Goal: Transaction & Acquisition: Purchase product/service

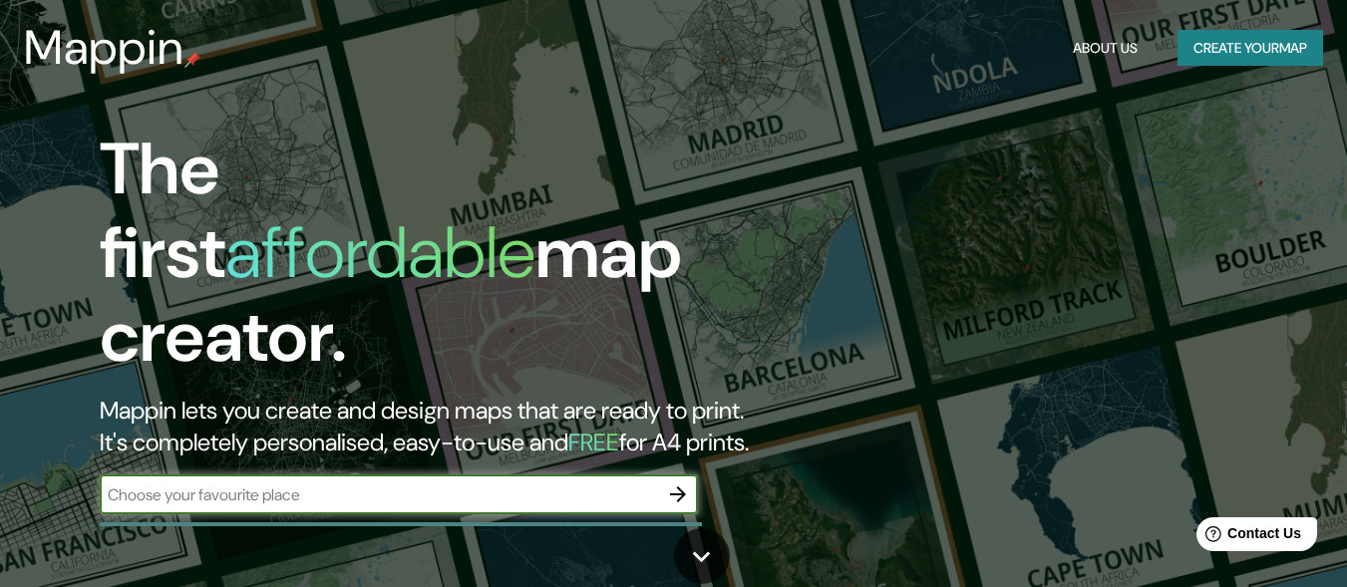
click at [1247, 48] on button "Create your map" at bounding box center [1250, 48] width 146 height 37
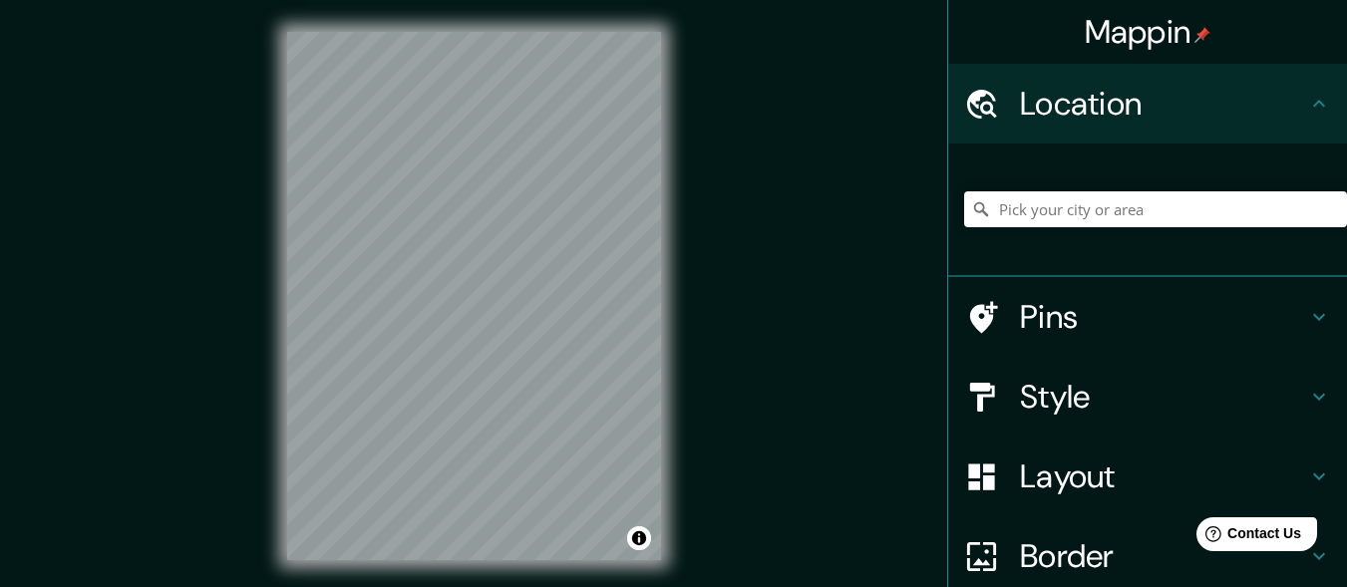
click at [708, 186] on div "Mappin Location Pins Style Layout Border Choose a border. Hint : you can make l…" at bounding box center [673, 312] width 1347 height 624
click at [715, 183] on div "Mappin Location Pins Style Layout Border Choose a border. Hint : you can make l…" at bounding box center [673, 312] width 1347 height 624
click at [715, 257] on div "Mappin Location Pins Style Layout Border Choose a border. Hint : you can make l…" at bounding box center [673, 312] width 1347 height 624
click at [530, 586] on div "© Mapbox © OpenStreetMap Improve this map" at bounding box center [474, 296] width 438 height 592
click at [240, 300] on div "Mappin Location Pins Style Layout Border Choose a border. Hint : you can make l…" at bounding box center [673, 312] width 1347 height 624
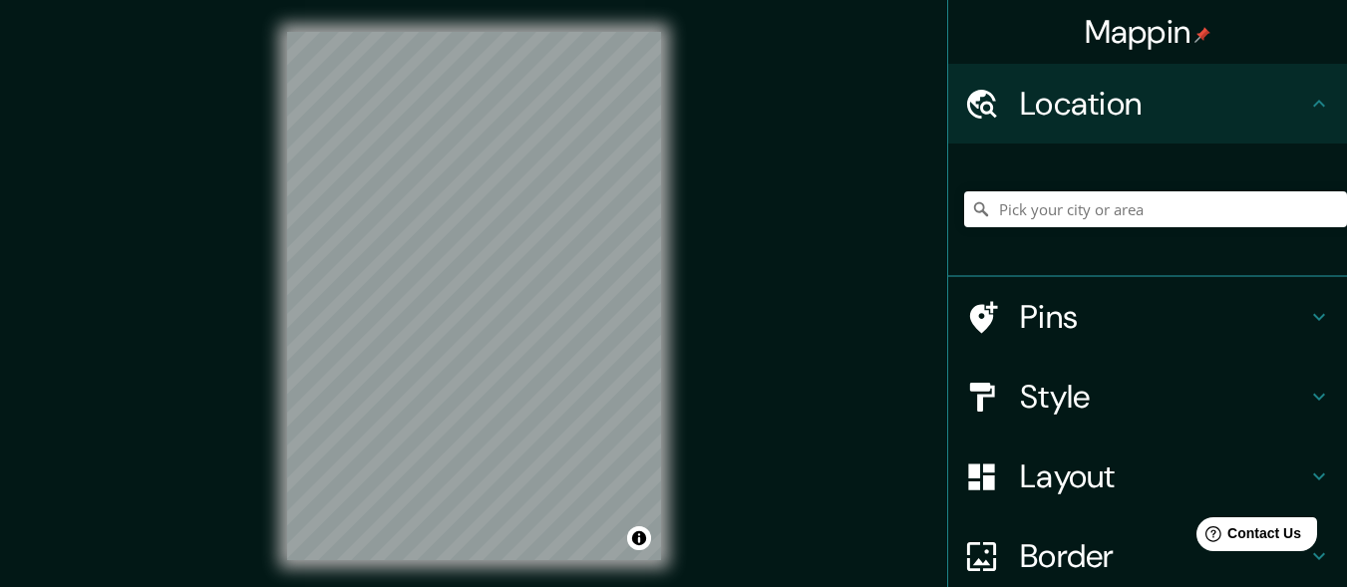
click at [783, 327] on div "Mappin Location Pins Style Layout Border Choose a border. Hint : you can make l…" at bounding box center [673, 312] width 1347 height 624
drag, startPoint x: 223, startPoint y: 358, endPoint x: 664, endPoint y: 338, distance: 441.0
click at [664, 337] on div "Mappin Location Pins Style Layout Border Choose a border. Hint : you can make l…" at bounding box center [673, 312] width 1347 height 624
click at [160, 256] on div "Mappin Location Pins Style Layout Border Choose a border. Hint : you can make l…" at bounding box center [673, 312] width 1347 height 624
drag, startPoint x: 1117, startPoint y: 178, endPoint x: 1104, endPoint y: 196, distance: 22.1
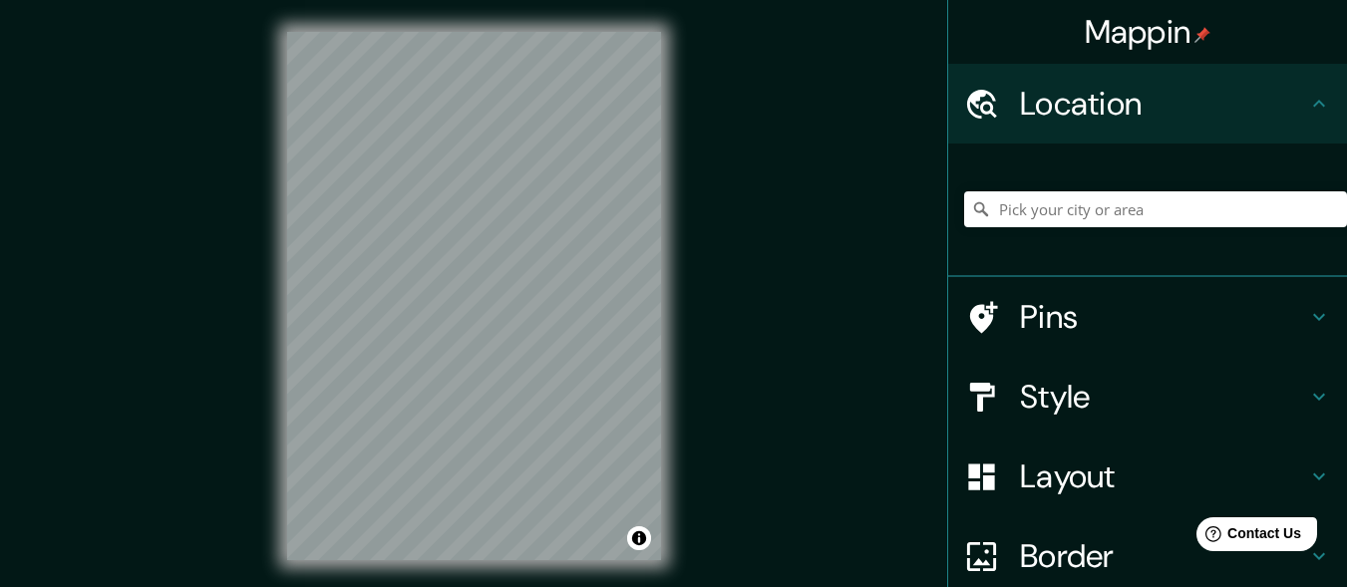
click at [1113, 181] on div at bounding box center [1155, 209] width 383 height 100
click at [1103, 198] on input "Pick your city or area" at bounding box center [1155, 209] width 383 height 36
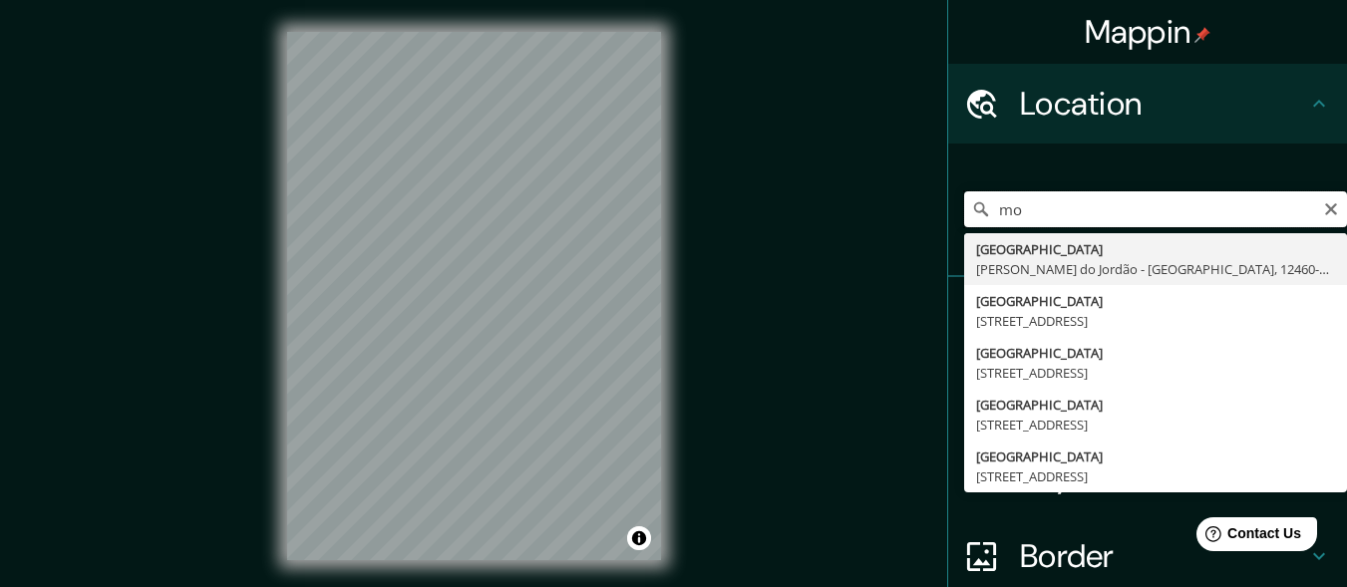
type input "m"
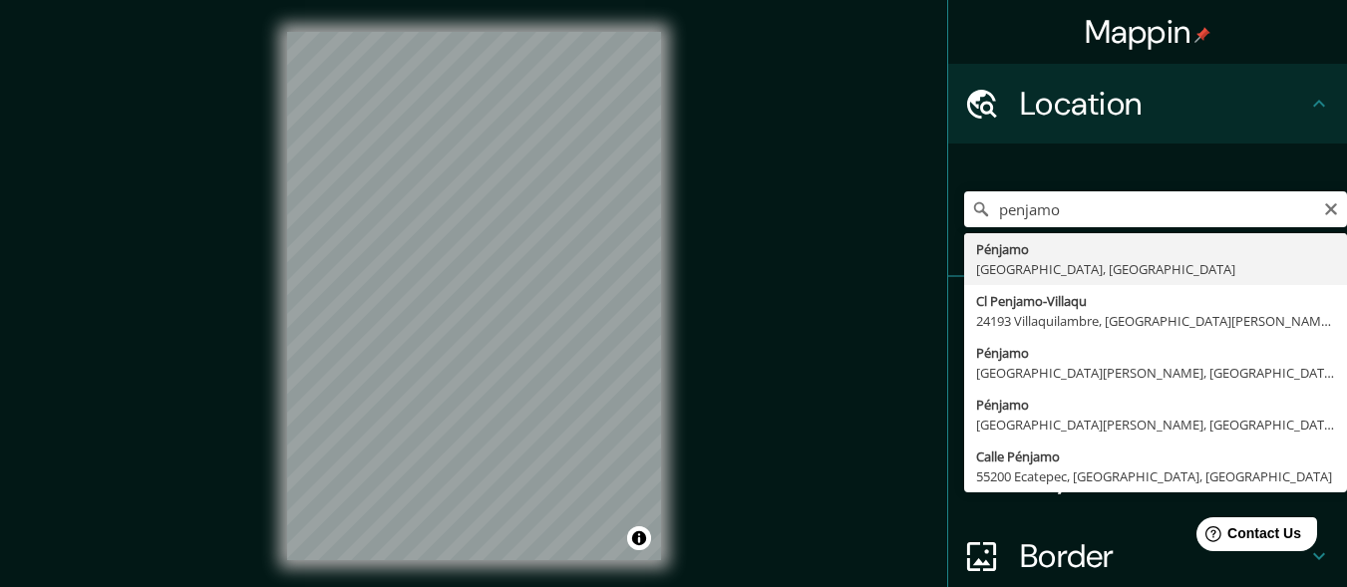
type input "Pénjamo, [GEOGRAPHIC_DATA], [GEOGRAPHIC_DATA]"
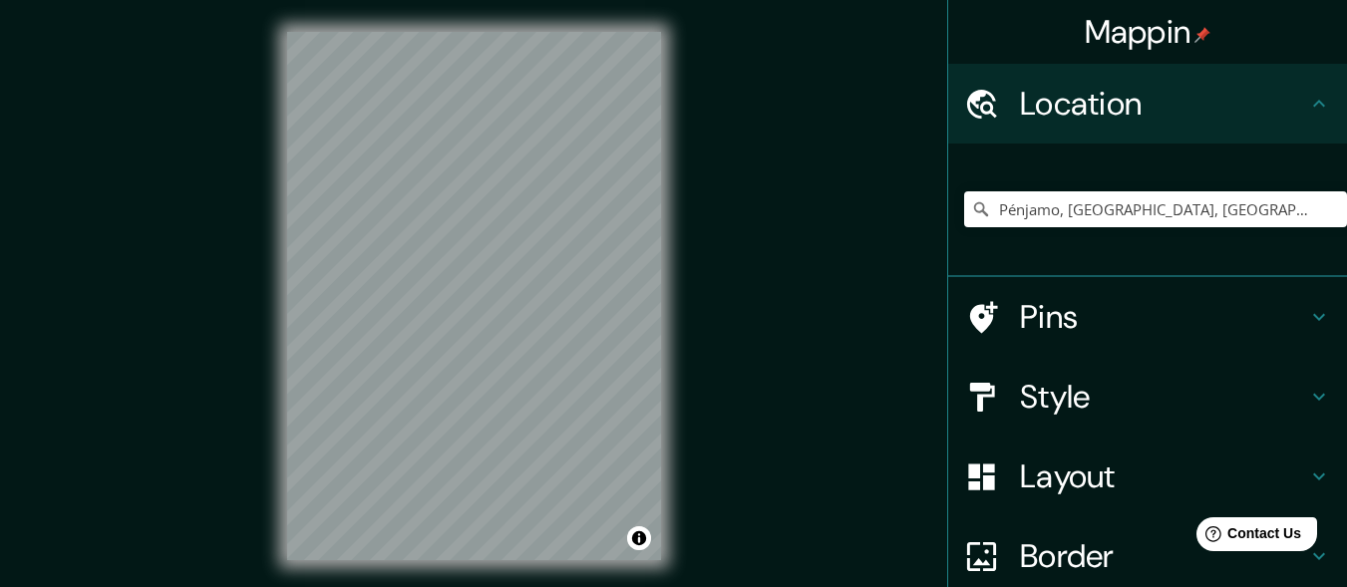
click at [787, 234] on div "Mappin Location [GEOGRAPHIC_DATA], [GEOGRAPHIC_DATA], [GEOGRAPHIC_DATA] Pins St…" at bounding box center [673, 312] width 1347 height 624
click at [743, 179] on div "Mappin Location [GEOGRAPHIC_DATA], [GEOGRAPHIC_DATA], [GEOGRAPHIC_DATA] Pins St…" at bounding box center [673, 312] width 1347 height 624
click at [495, 350] on div "Mappin Location [GEOGRAPHIC_DATA], [GEOGRAPHIC_DATA], [GEOGRAPHIC_DATA] Pins St…" at bounding box center [673, 312] width 1347 height 624
drag, startPoint x: 105, startPoint y: 293, endPoint x: 673, endPoint y: 333, distance: 569.5
click at [673, 333] on div "© Mapbox © OpenStreetMap Improve this map" at bounding box center [474, 296] width 438 height 592
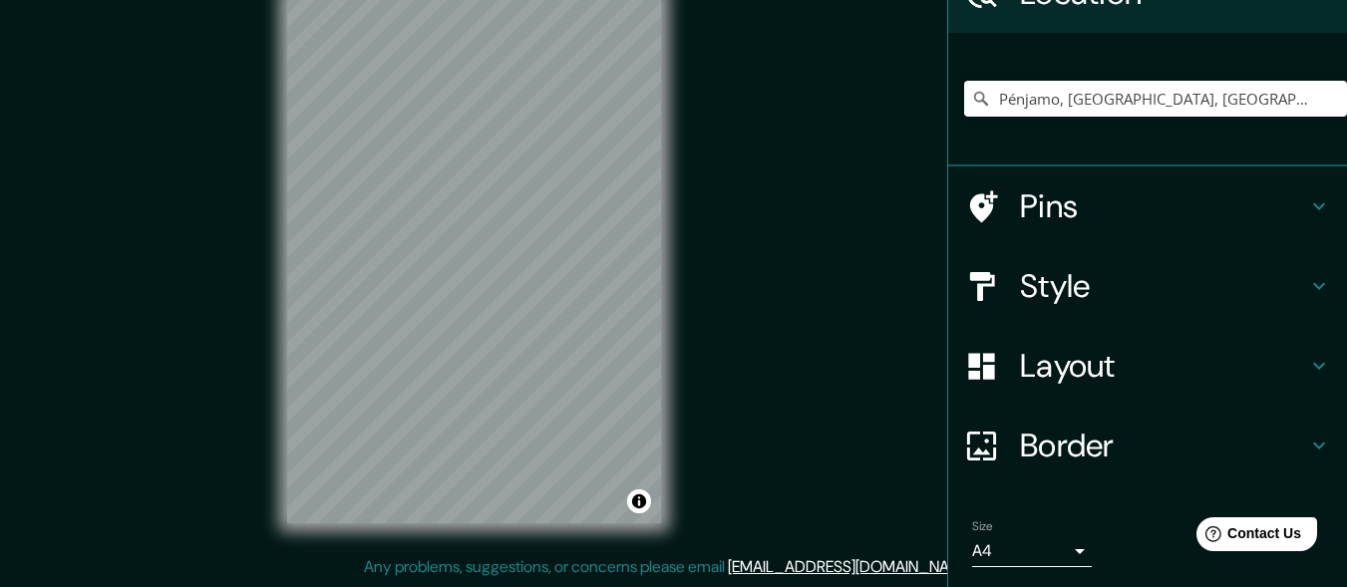
scroll to position [76, 0]
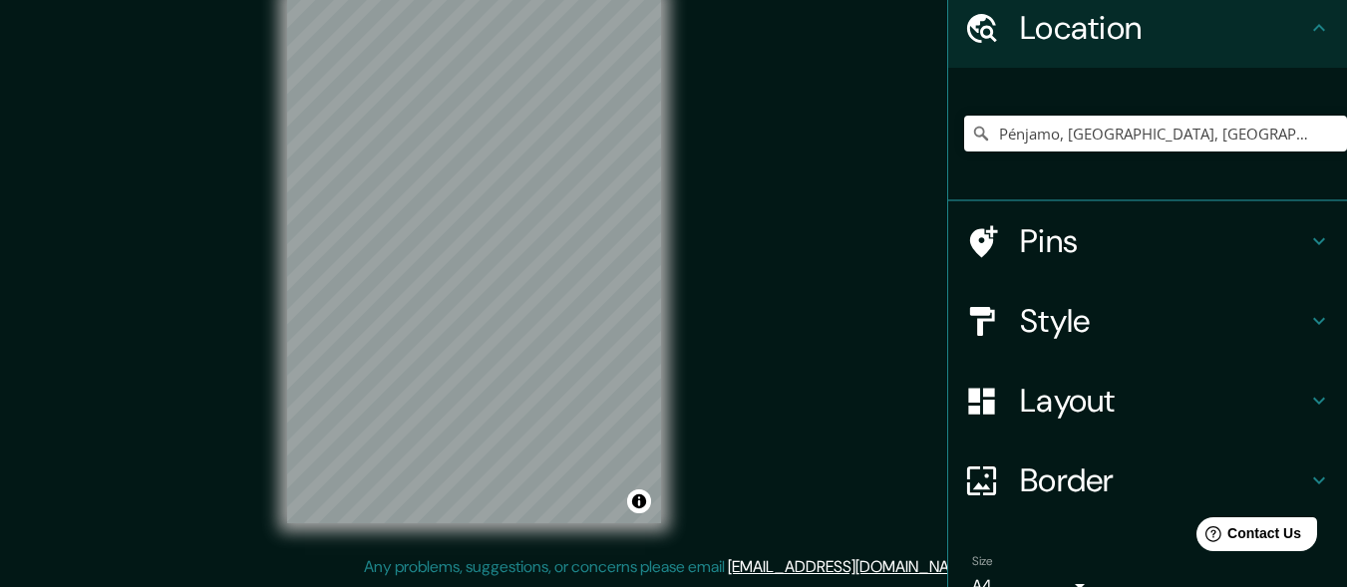
click at [448, 550] on html "Mappin Location [GEOGRAPHIC_DATA], [GEOGRAPHIC_DATA], [GEOGRAPHIC_DATA] Pins St…" at bounding box center [673, 256] width 1347 height 587
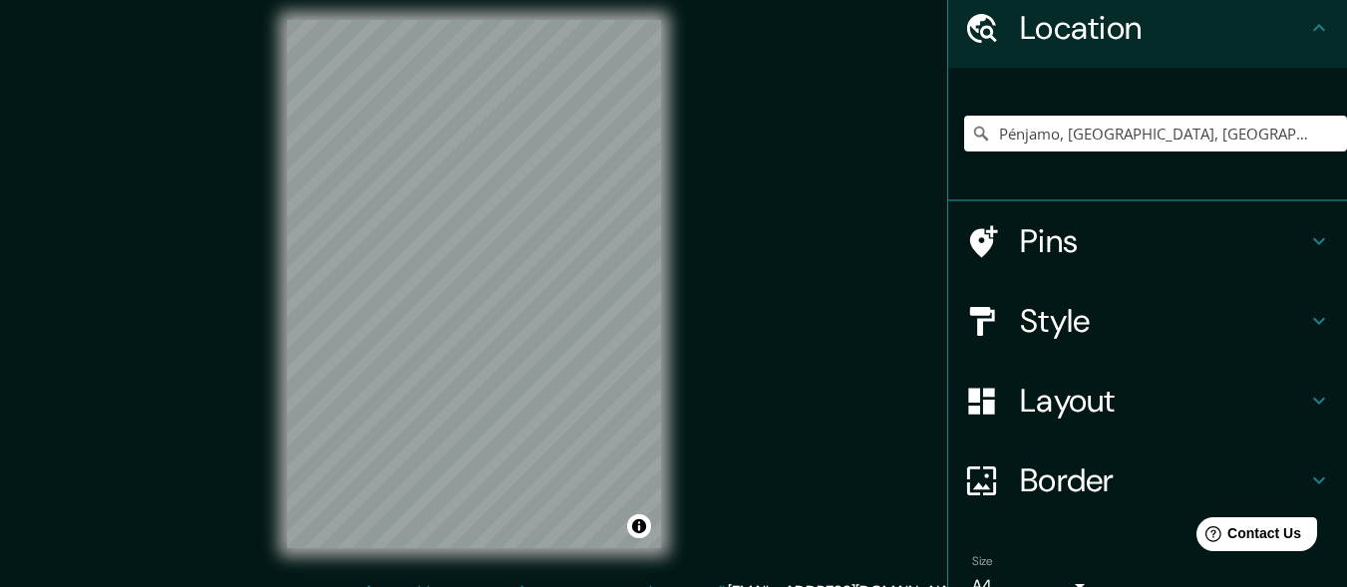
scroll to position [0, 0]
